Goal: Information Seeking & Learning: Find specific fact

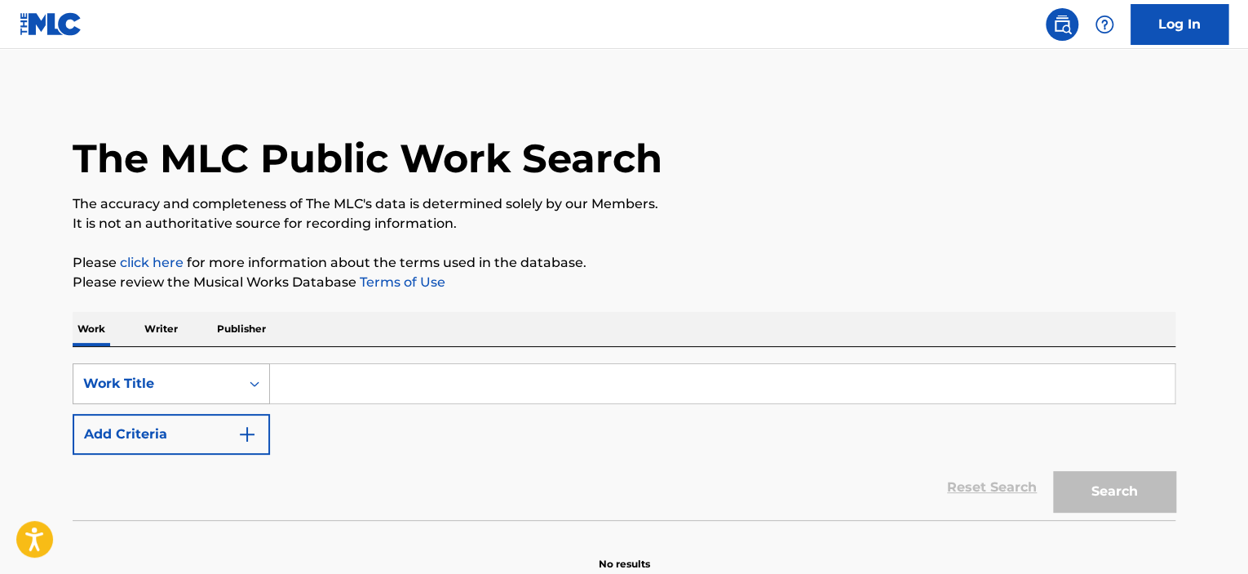
click at [170, 377] on div "Work Title" at bounding box center [171, 383] width 197 height 41
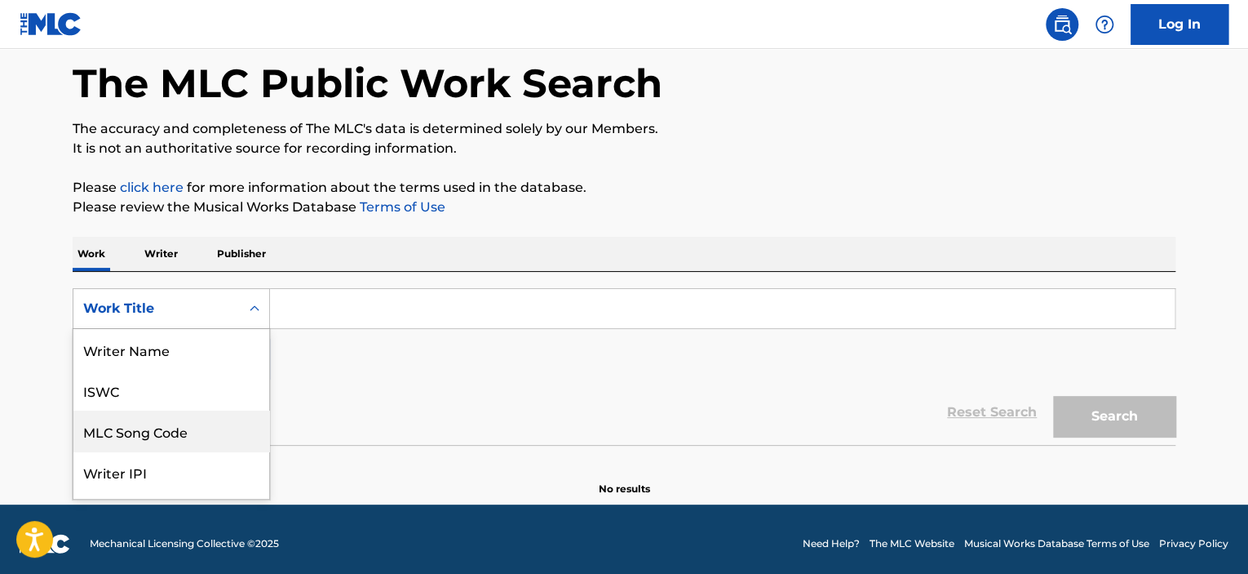
scroll to position [82, 0]
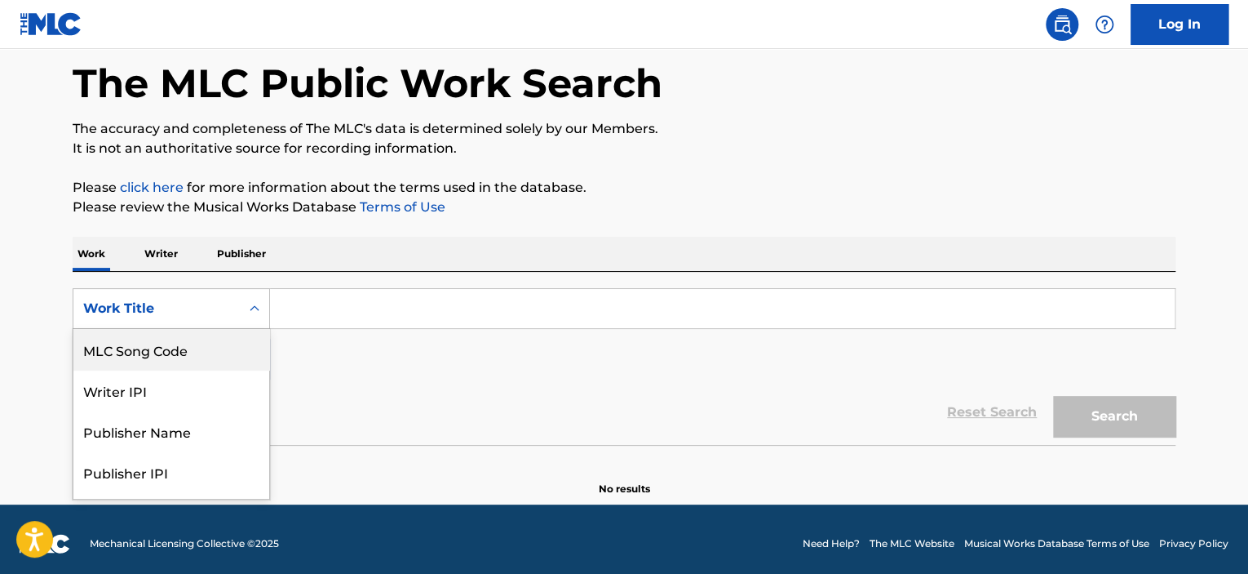
click at [166, 360] on div "MLC Song Code" at bounding box center [171, 349] width 196 height 41
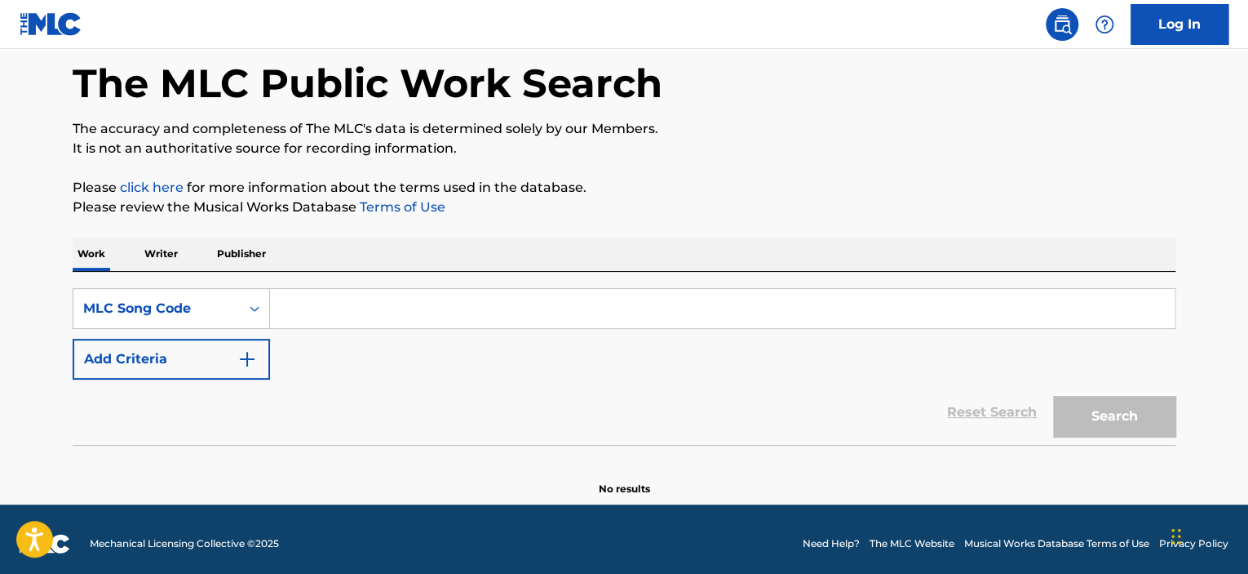
click at [393, 300] on input "Search Form" at bounding box center [722, 308] width 905 height 39
paste input "SD2UN0"
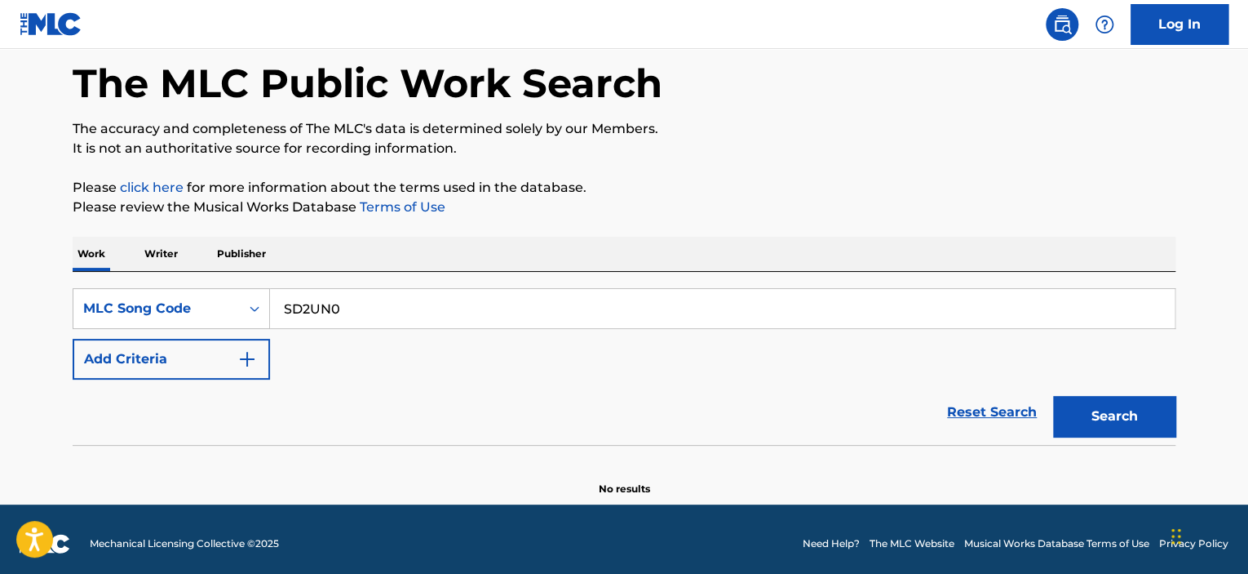
type input "SD2UN0"
click at [1053, 396] on button "Search" at bounding box center [1114, 416] width 122 height 41
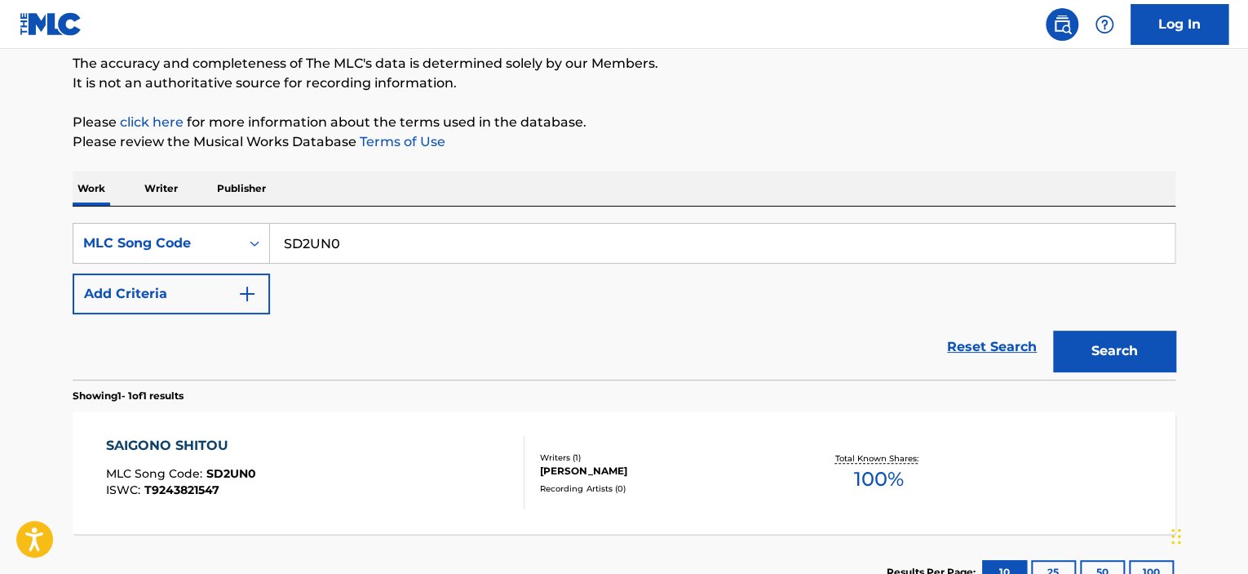
scroll to position [238, 0]
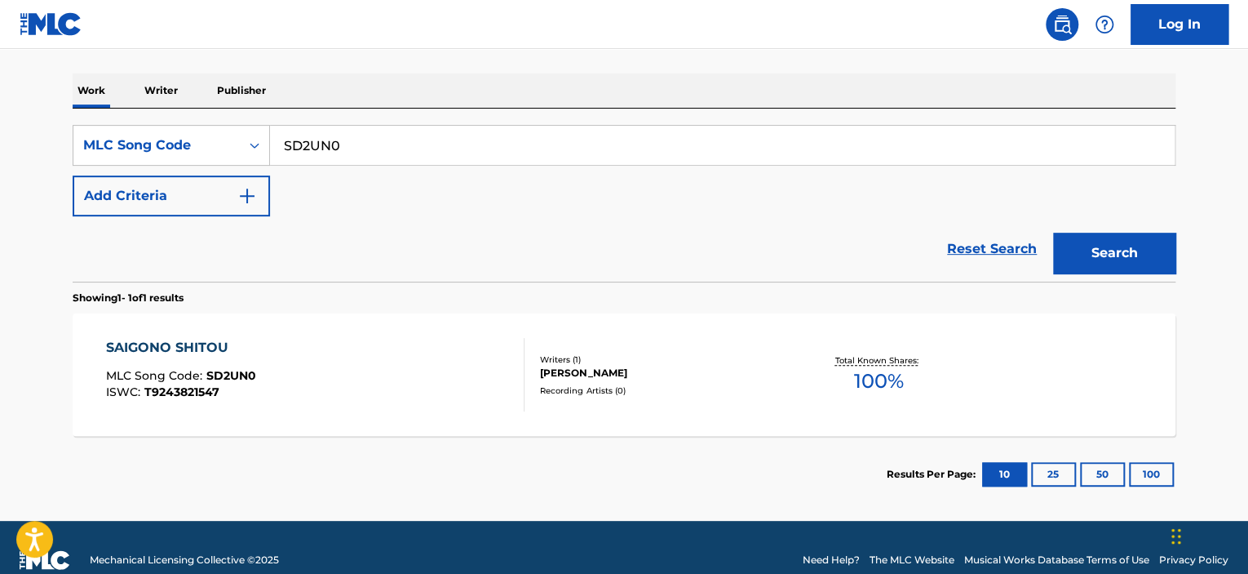
click at [436, 395] on div "SAIGONO SHITOU MLC Song Code : SD2UN0 ISWC : T9243821547" at bounding box center [315, 374] width 419 height 73
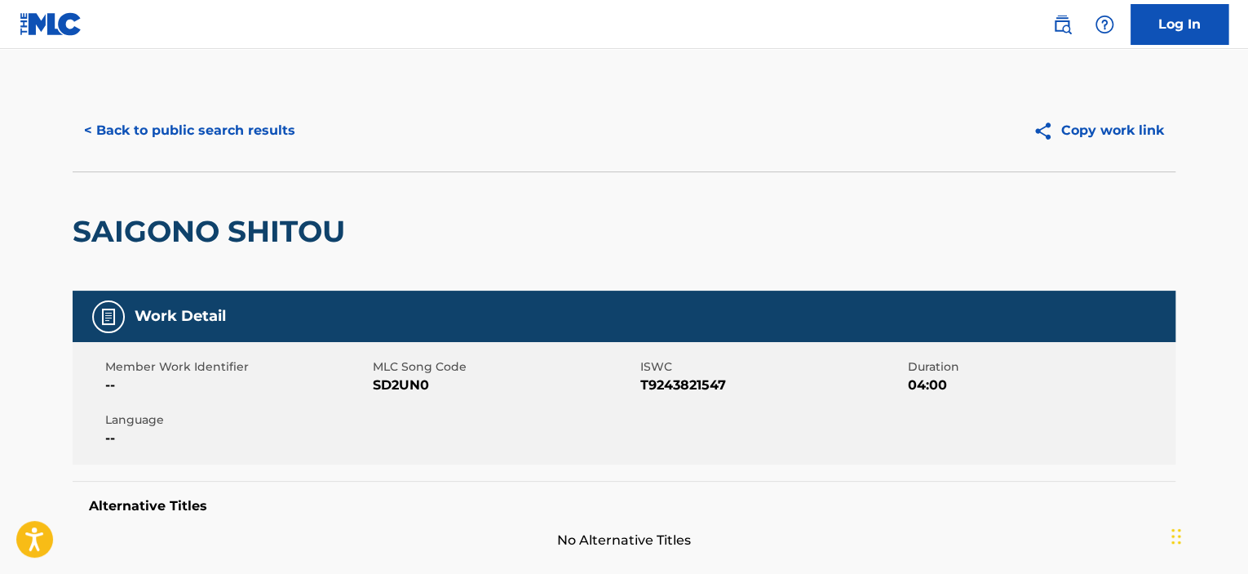
scroll to position [245, 0]
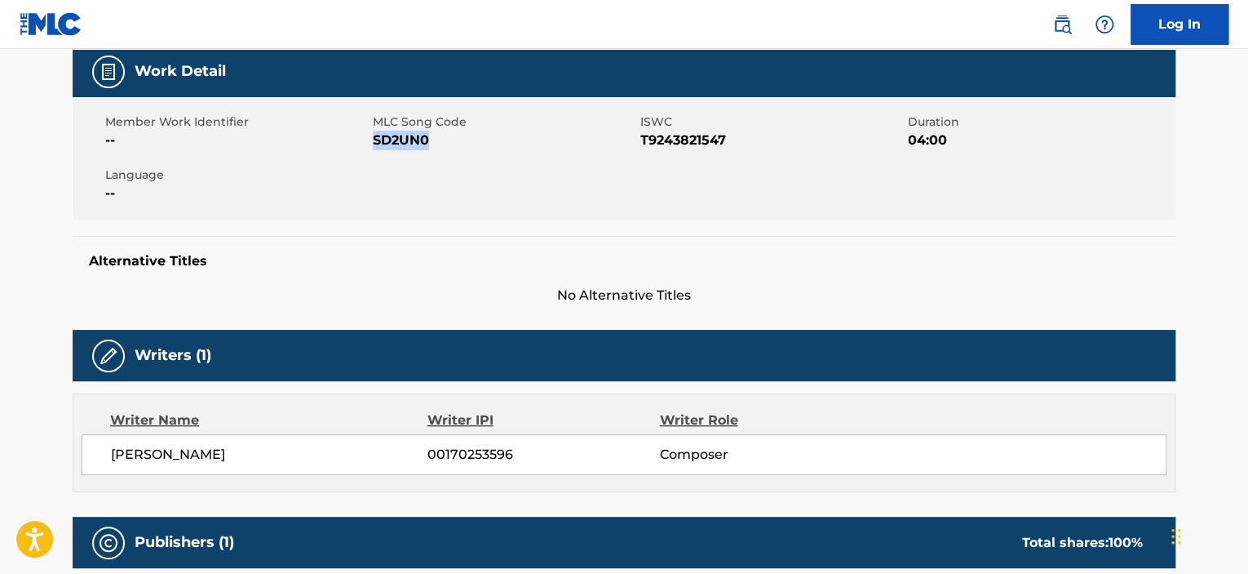
drag, startPoint x: 376, startPoint y: 139, endPoint x: 437, endPoint y: 139, distance: 61.2
click at [437, 139] on span "SD2UN0" at bounding box center [505, 141] width 264 height 20
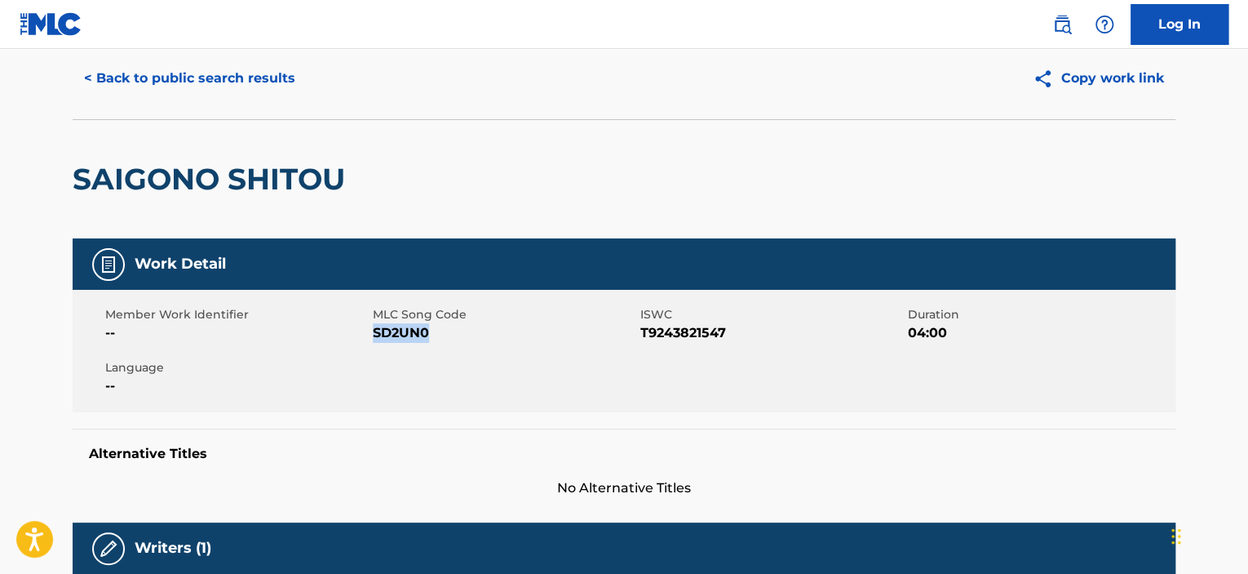
scroll to position [0, 0]
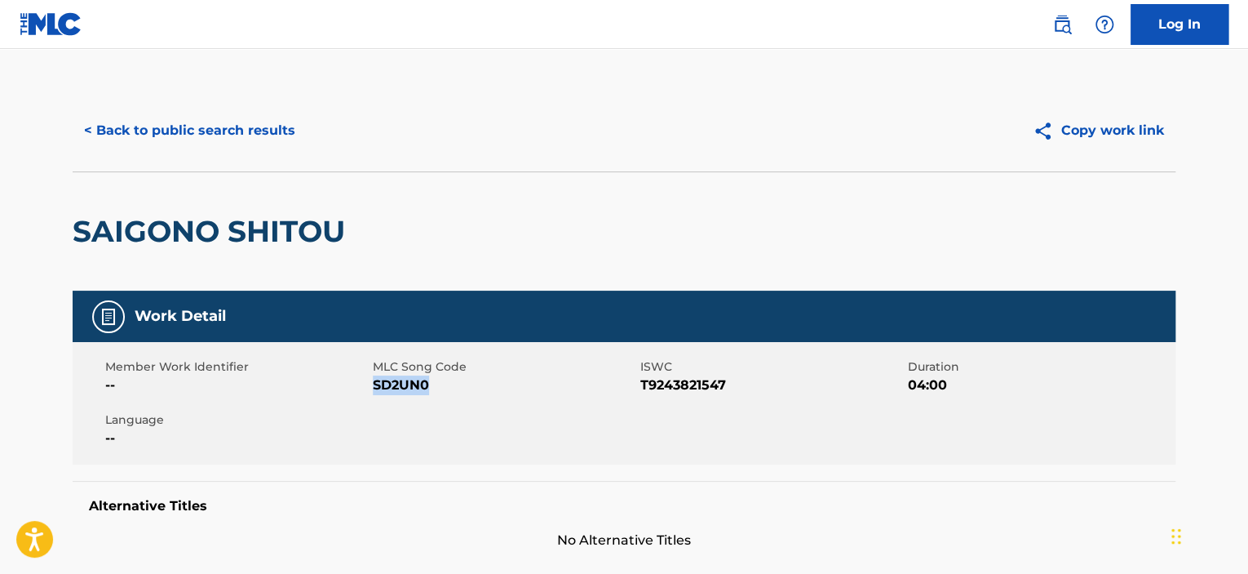
click at [182, 129] on button "< Back to public search results" at bounding box center [190, 130] width 234 height 41
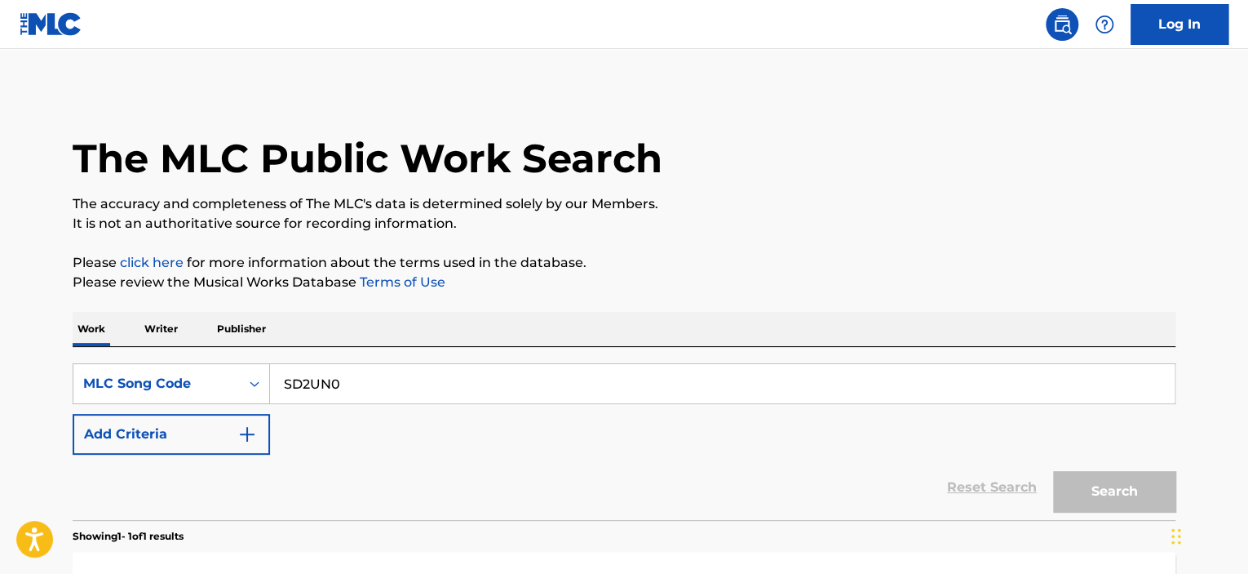
scroll to position [220, 0]
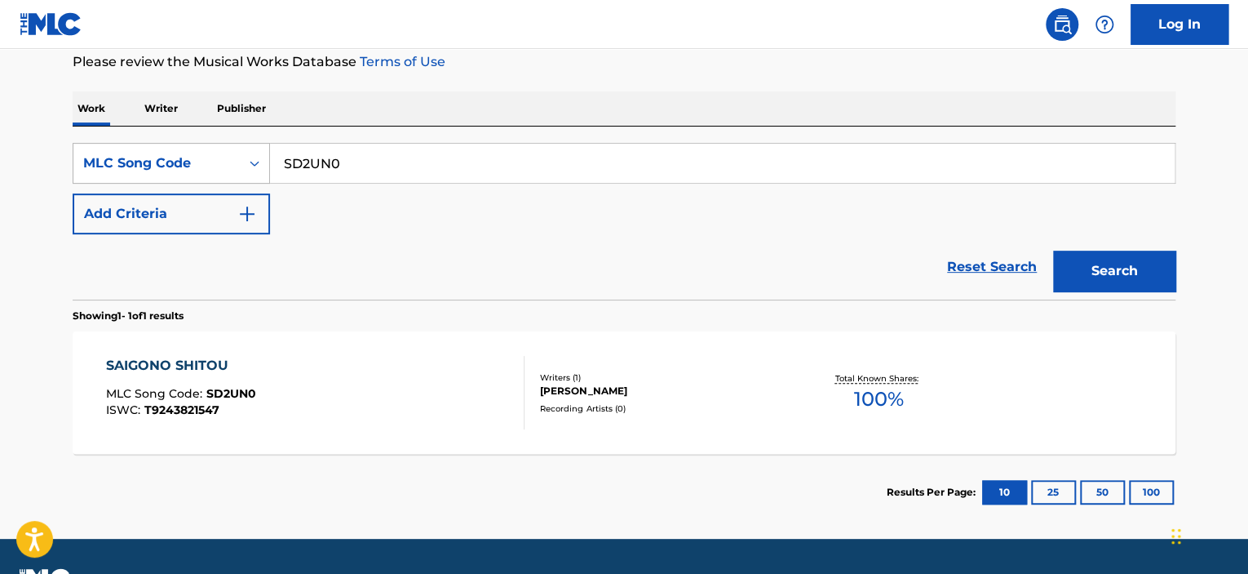
click at [196, 166] on div "MLC Song Code" at bounding box center [156, 163] width 147 height 20
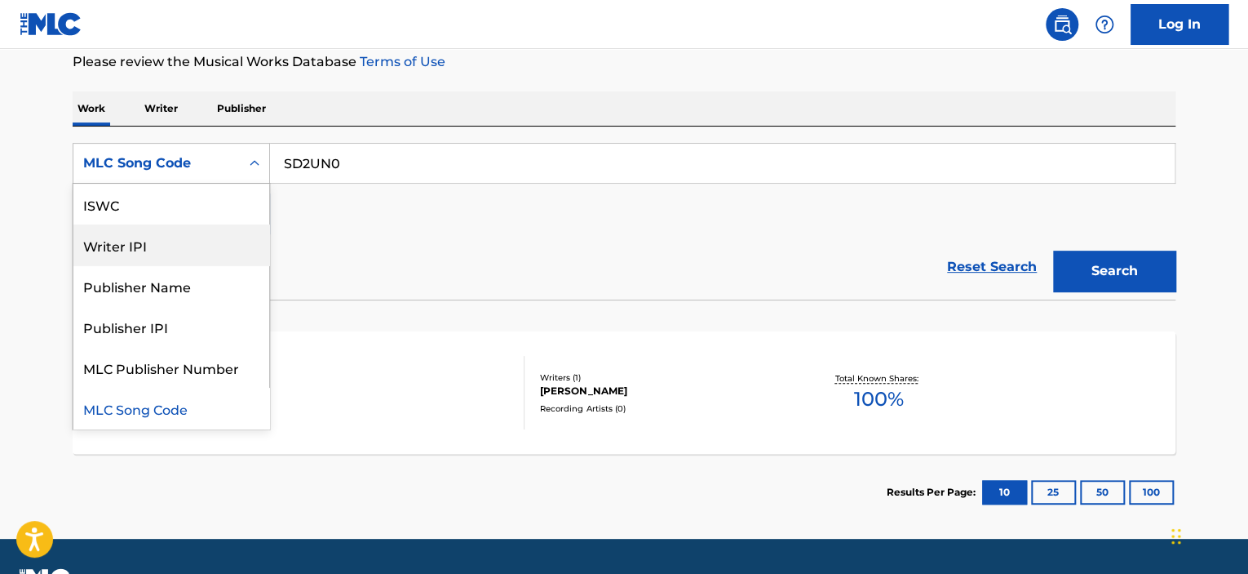
scroll to position [0, 0]
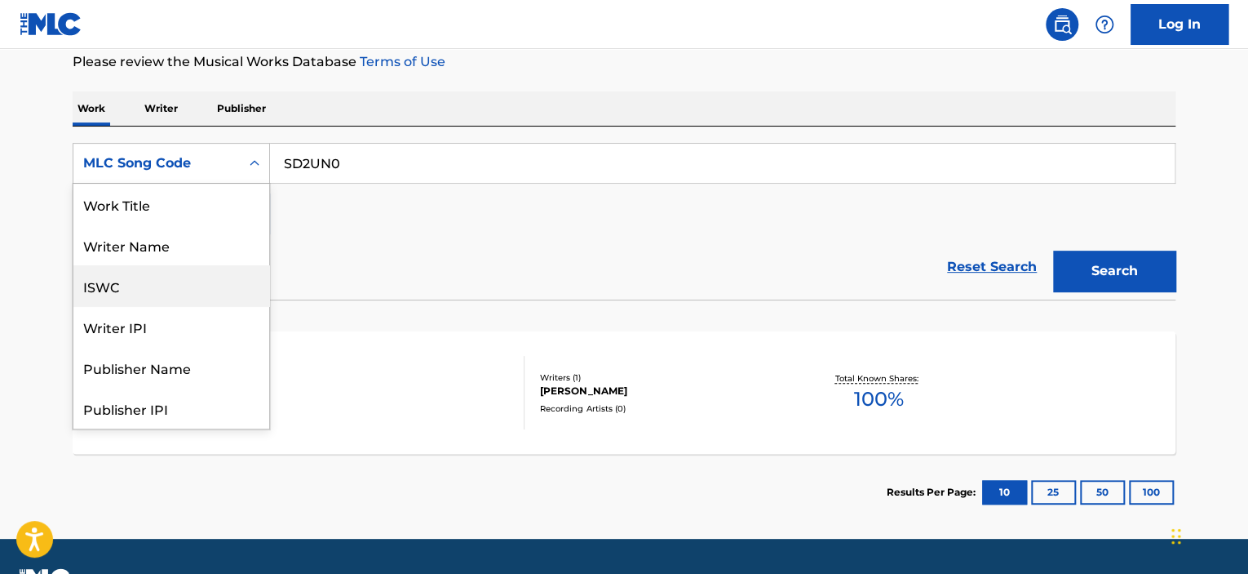
click at [143, 291] on div "ISWC" at bounding box center [171, 285] width 196 height 41
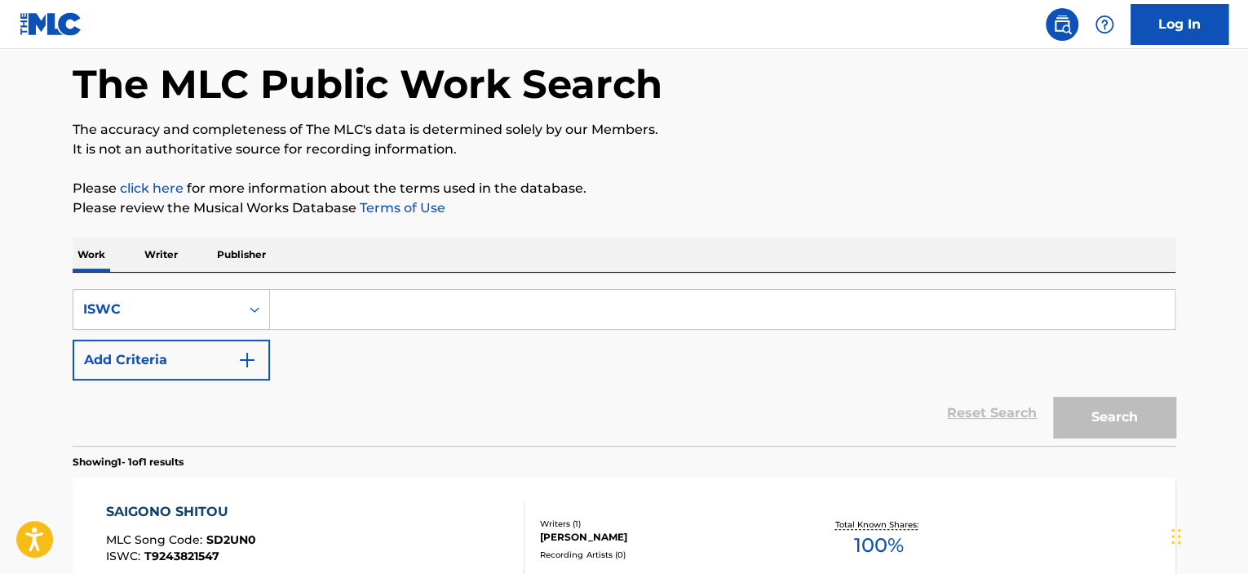
scroll to position [163, 0]
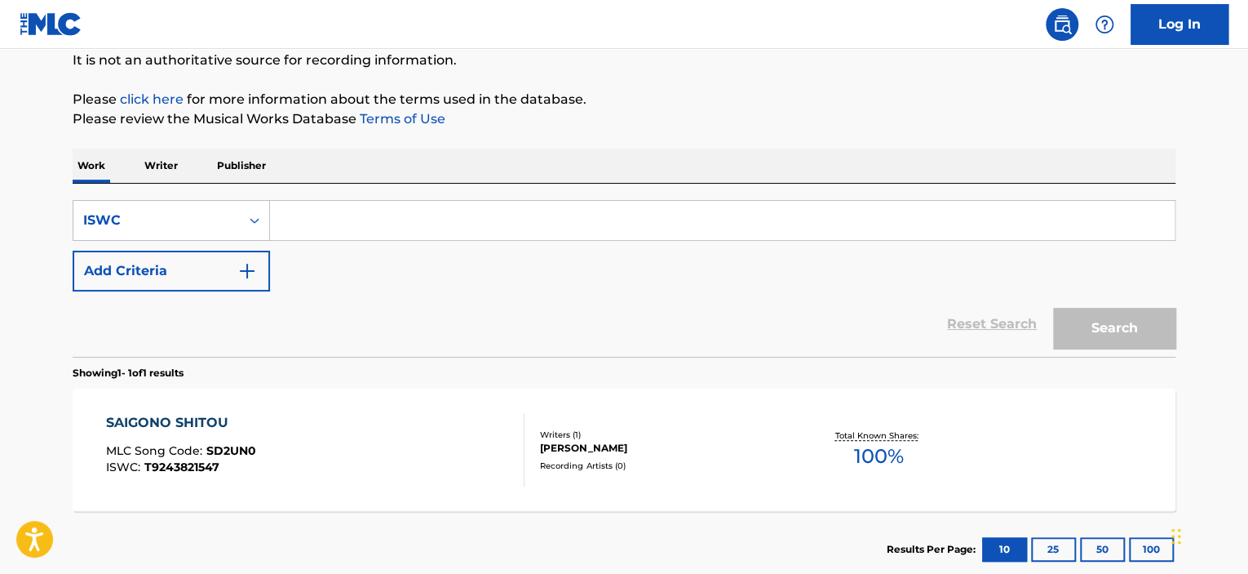
click at [393, 468] on div "SAIGONO SHITOU MLC Song Code : SD2UN0 ISWC : T9243821547" at bounding box center [315, 449] width 419 height 73
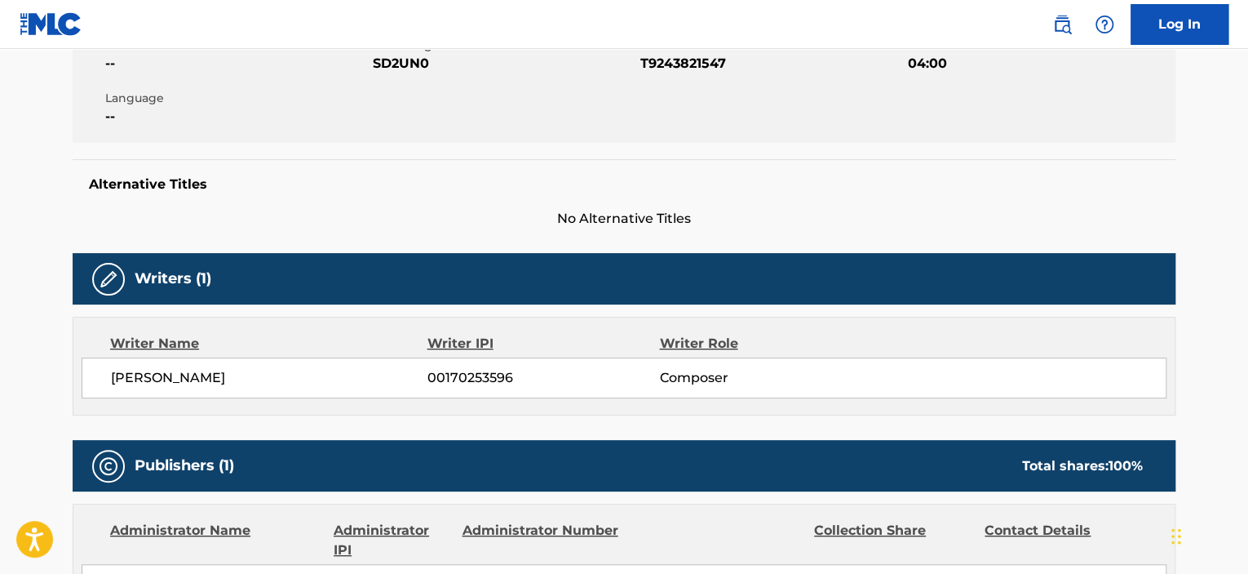
scroll to position [326, 0]
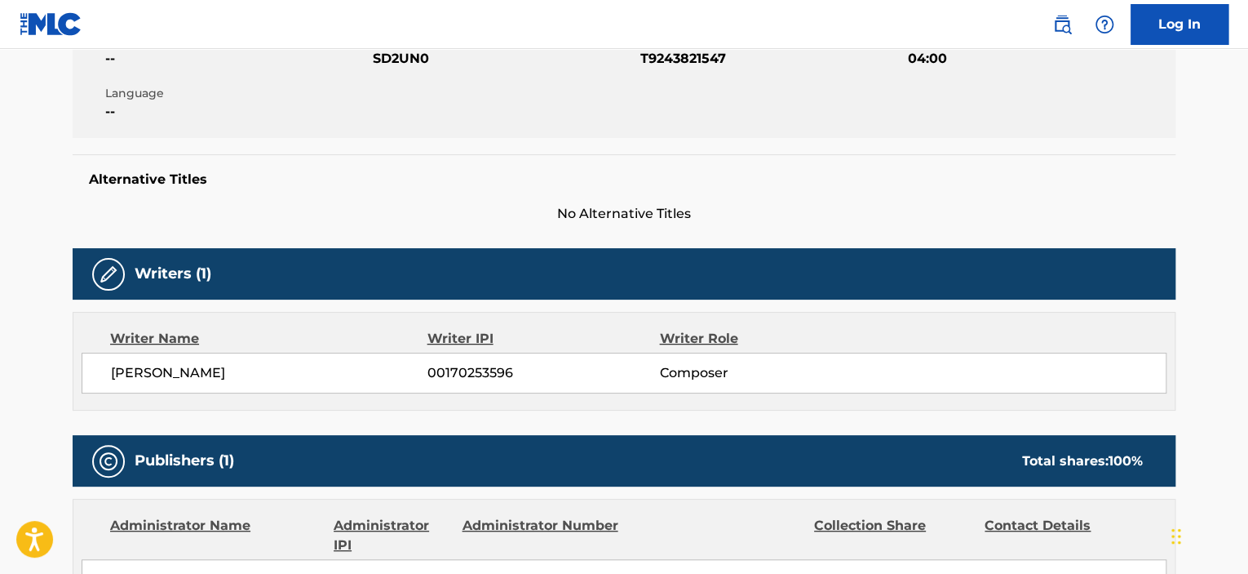
click at [452, 371] on span "00170253596" at bounding box center [544, 373] width 232 height 20
copy span "00170253596"
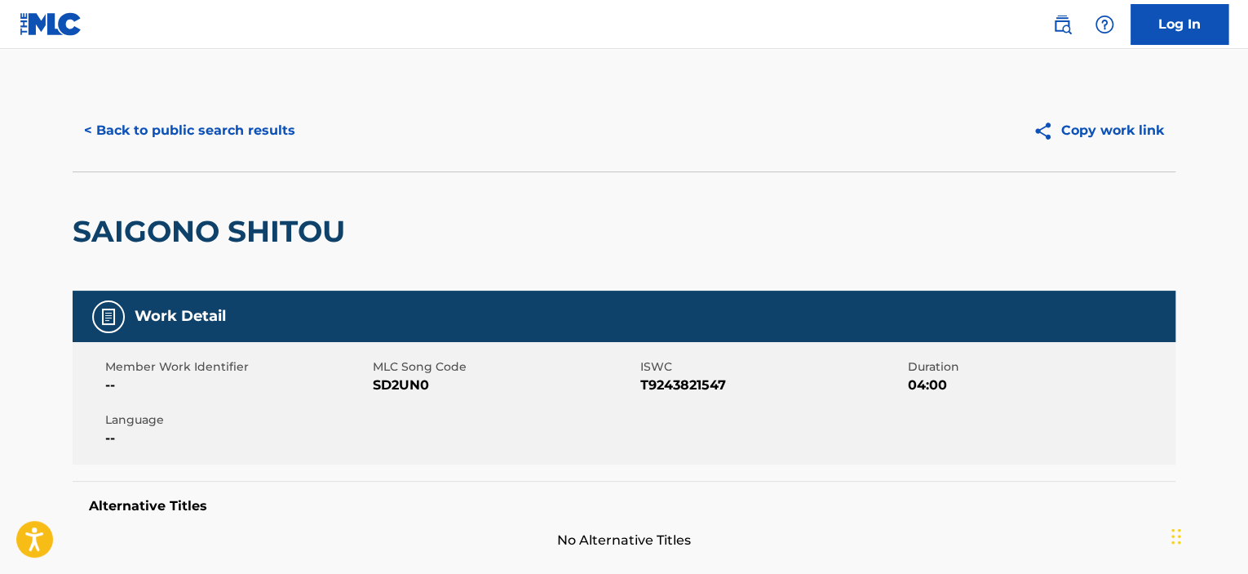
click at [225, 137] on button "< Back to public search results" at bounding box center [190, 130] width 234 height 41
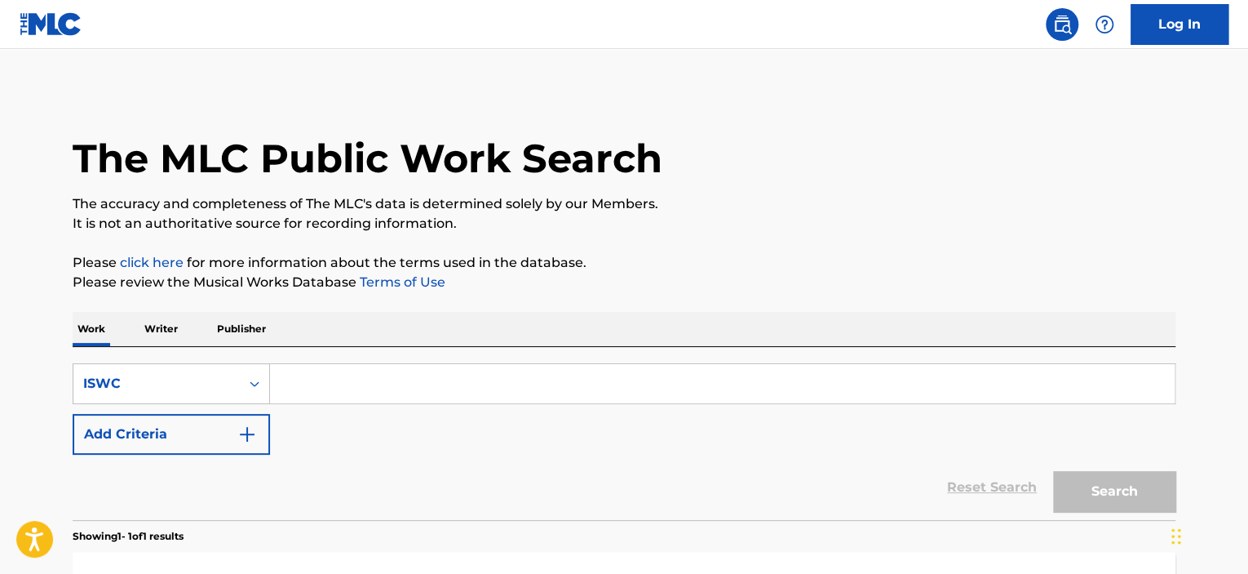
scroll to position [163, 0]
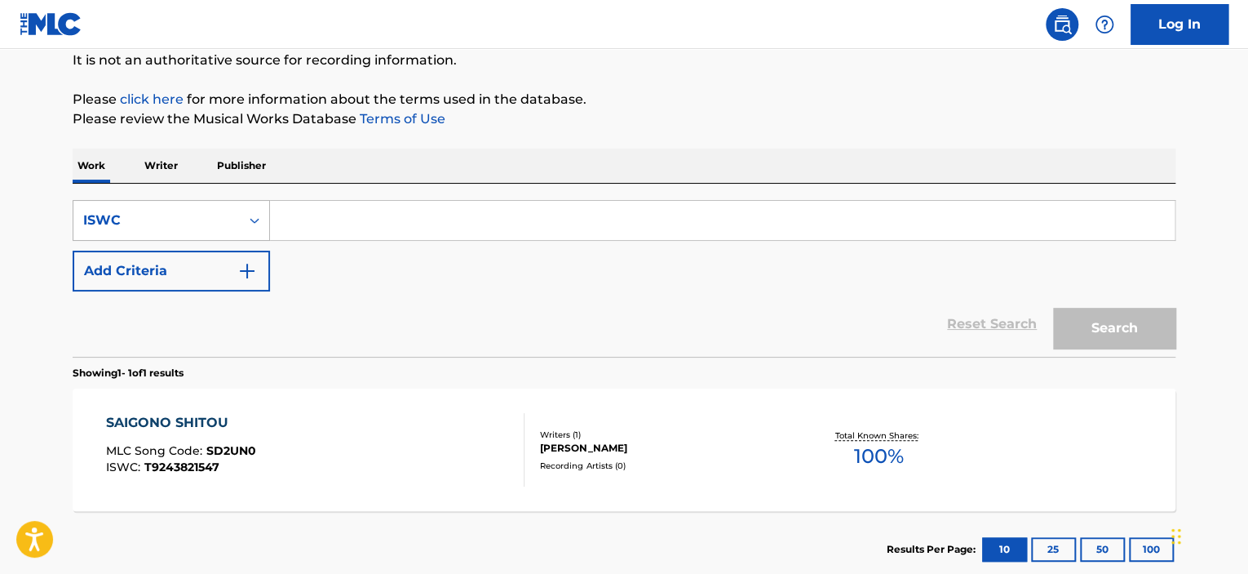
click at [150, 219] on div "ISWC" at bounding box center [156, 220] width 147 height 20
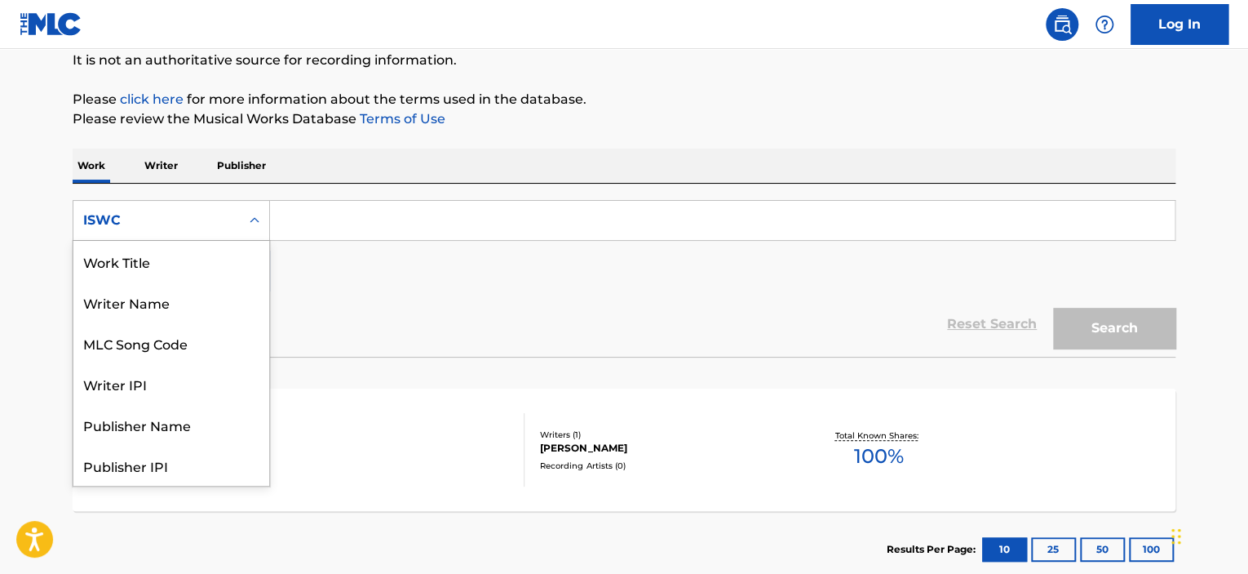
scroll to position [82, 0]
click at [174, 165] on p "Writer" at bounding box center [161, 165] width 43 height 34
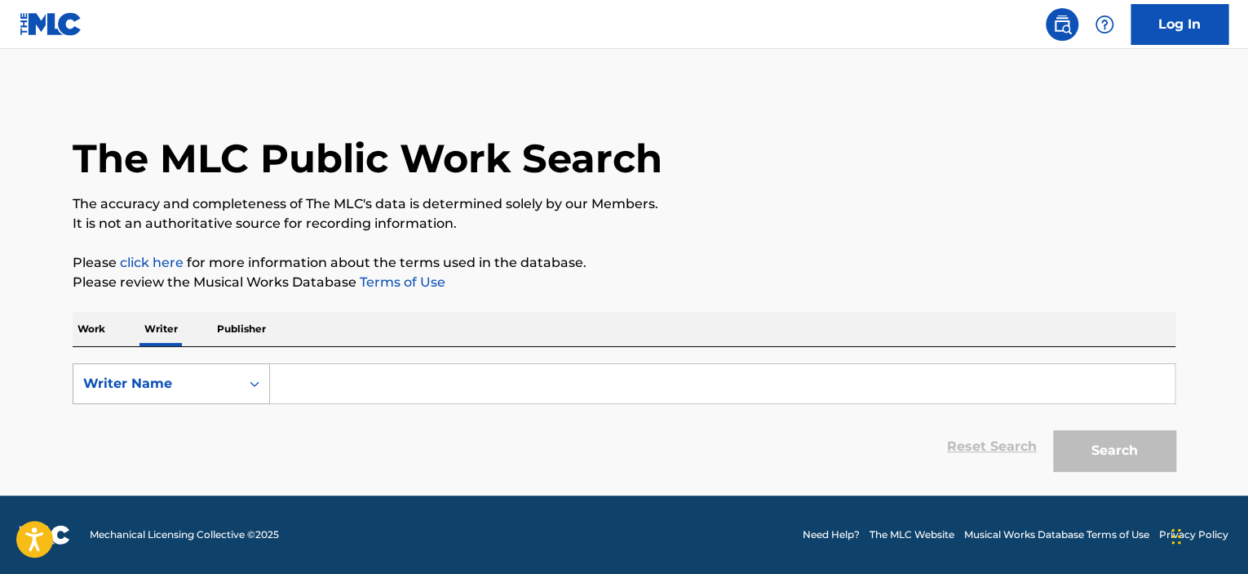
click at [144, 391] on div "Writer Name" at bounding box center [156, 384] width 147 height 20
click at [134, 436] on div "Writer IPI" at bounding box center [171, 424] width 196 height 41
click at [308, 381] on input "Search Form" at bounding box center [722, 383] width 905 height 39
paste input "00170253596"
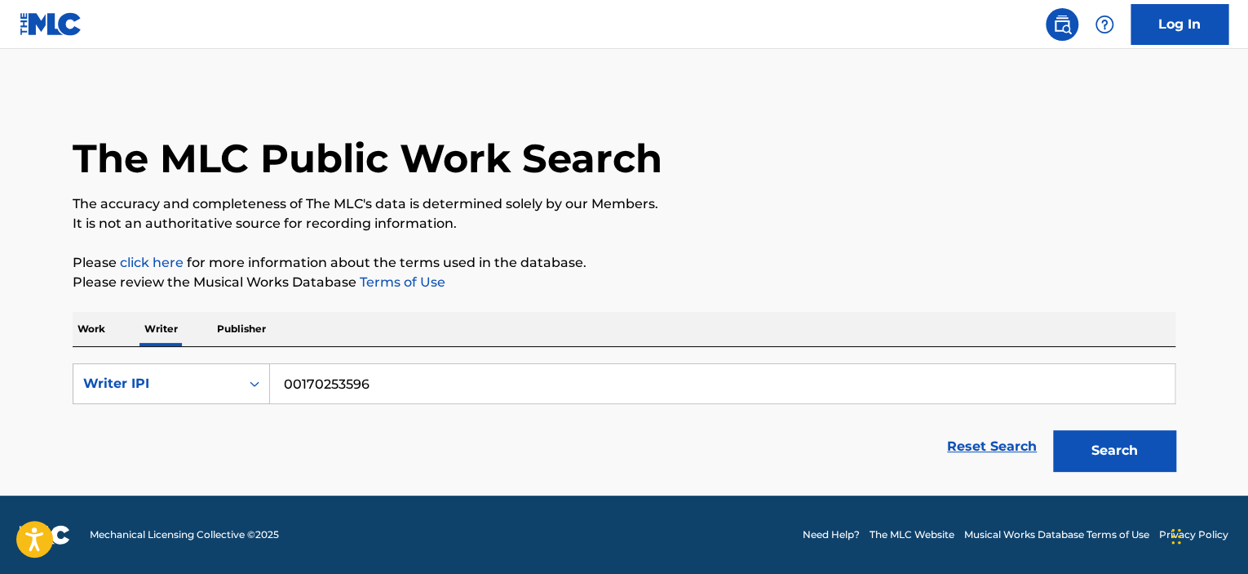
type input "00170253596"
click at [1053, 430] on button "Search" at bounding box center [1114, 450] width 122 height 41
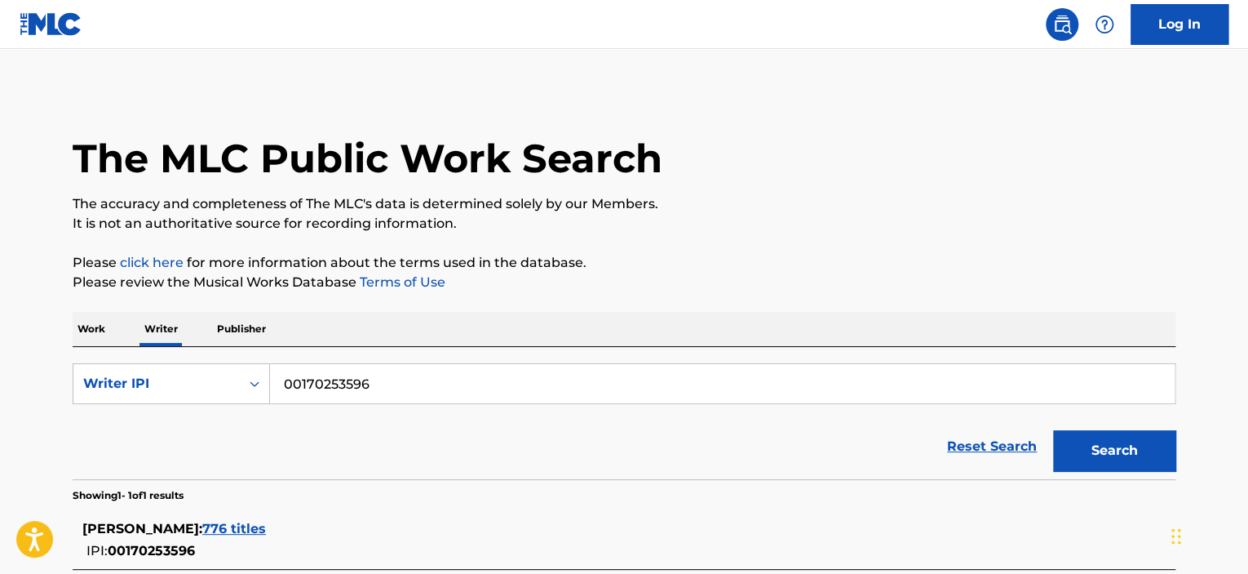
scroll to position [157, 0]
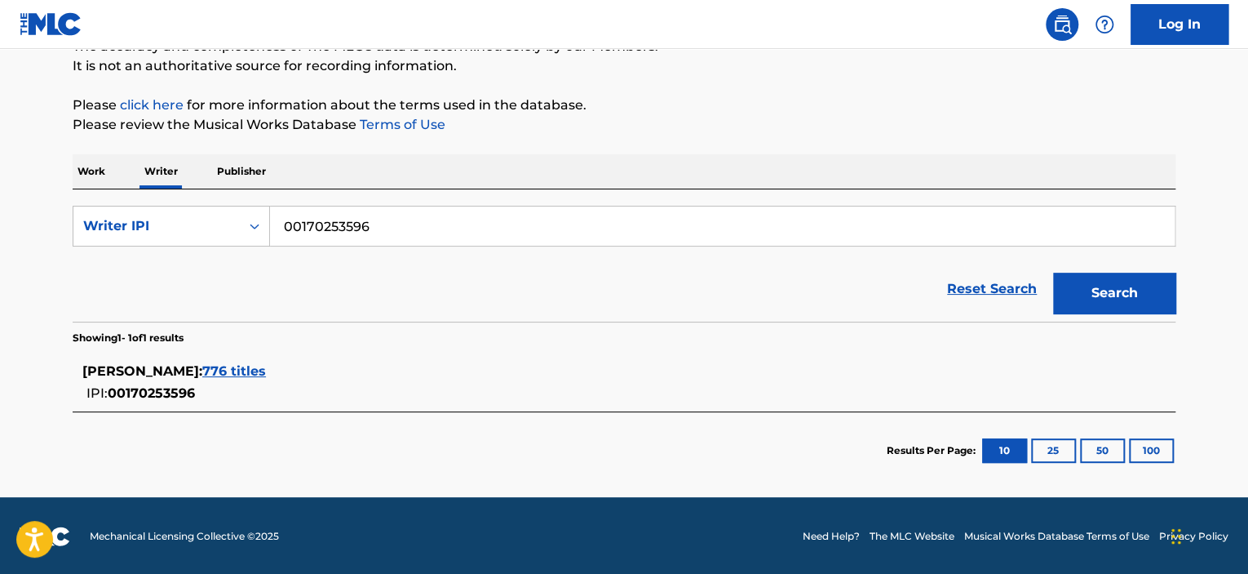
click at [266, 374] on span "776 titles" at bounding box center [234, 371] width 64 height 16
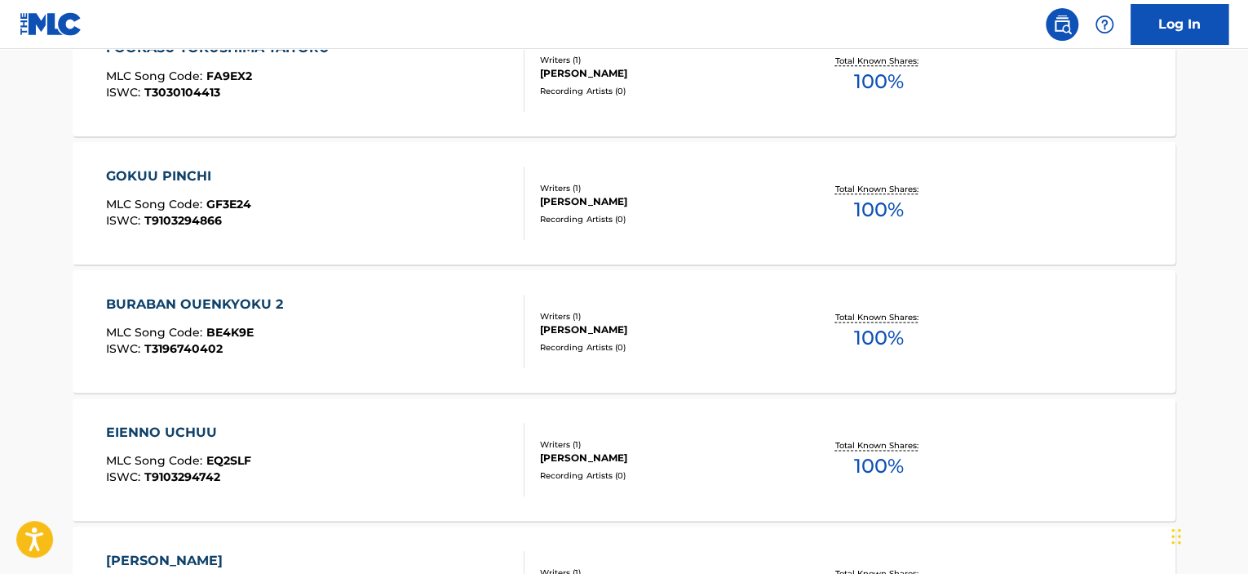
scroll to position [973, 0]
